Goal: Find specific page/section: Find specific page/section

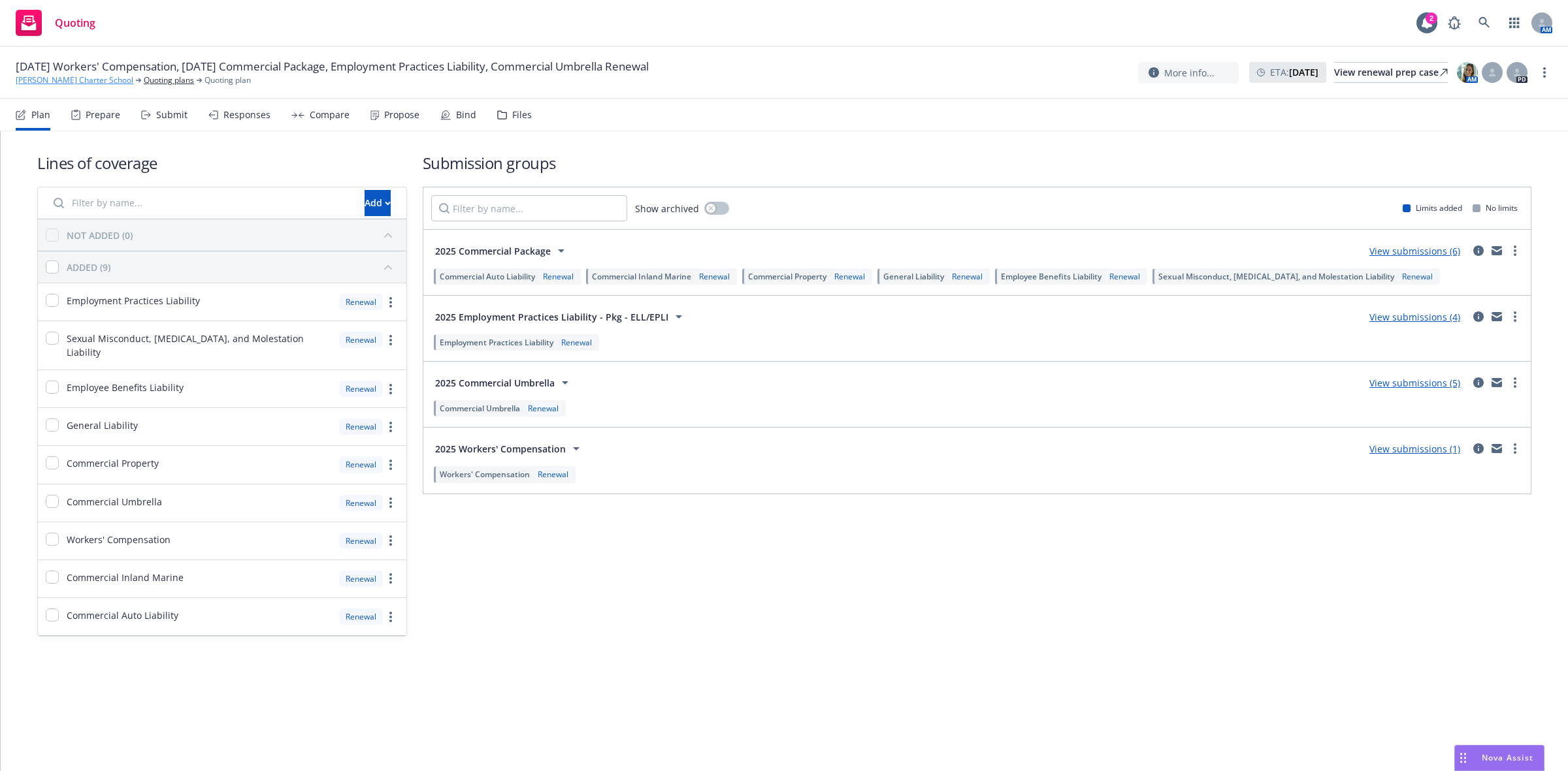
click at [87, 77] on link "[PERSON_NAME] Charter School" at bounding box center [75, 80] width 118 height 12
